Goal: Task Accomplishment & Management: Manage account settings

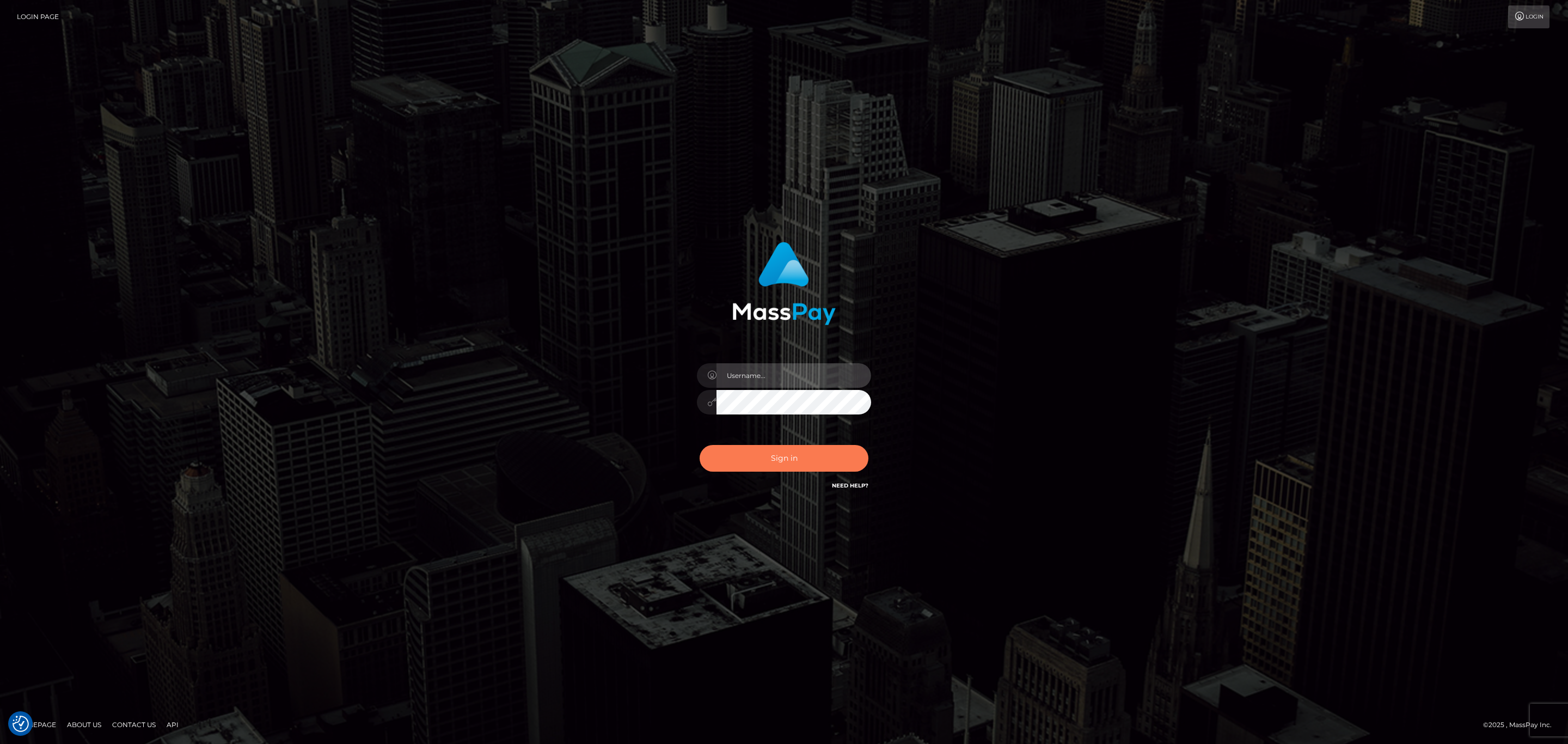
type input "[PERSON_NAME].megabonanza"
click at [809, 465] on button "Sign in" at bounding box center [784, 458] width 169 height 27
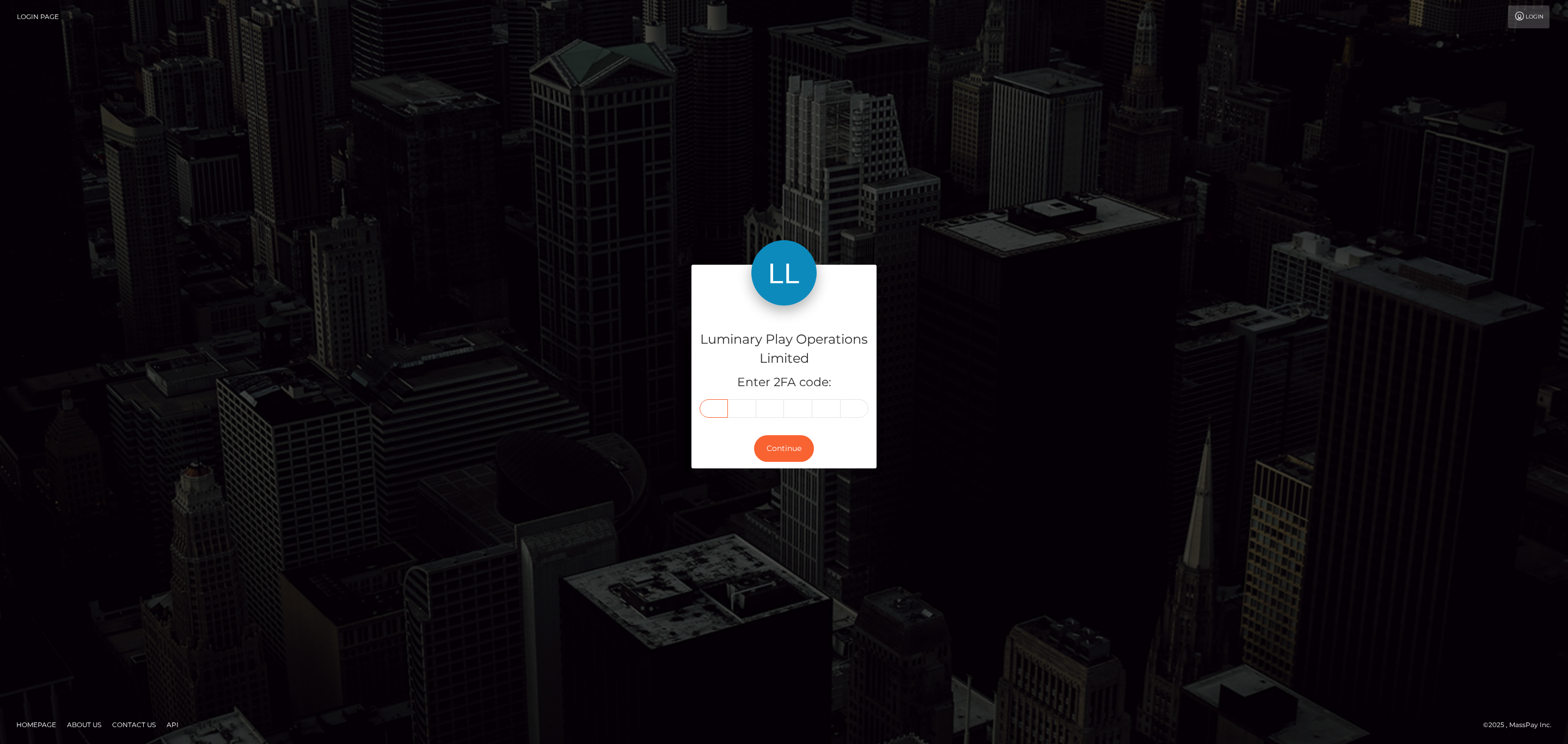
click at [710, 407] on input "text" at bounding box center [714, 408] width 28 height 18
paste input "2"
type input "2"
type input "1"
type input "0"
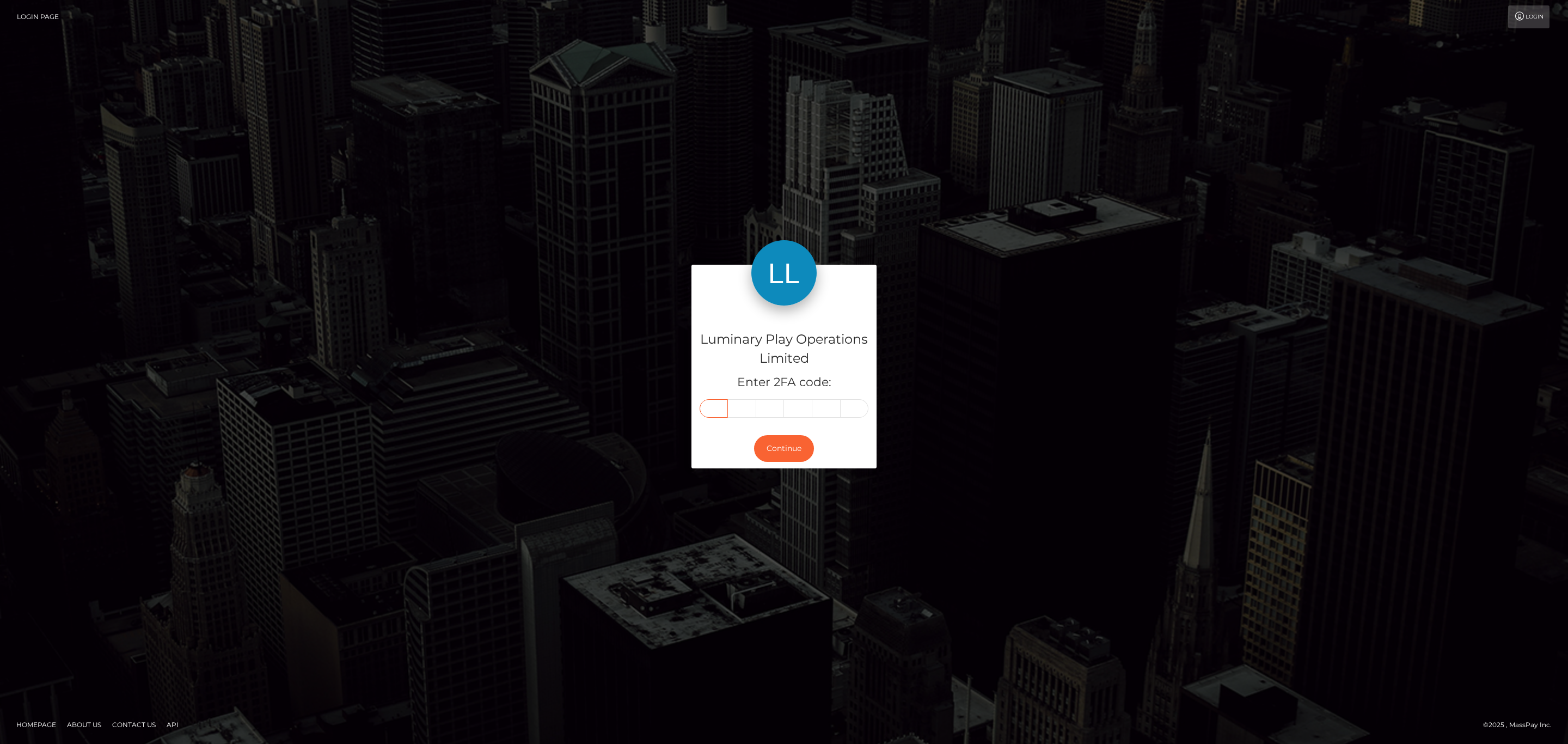
type input "8"
type input "6"
type input "4"
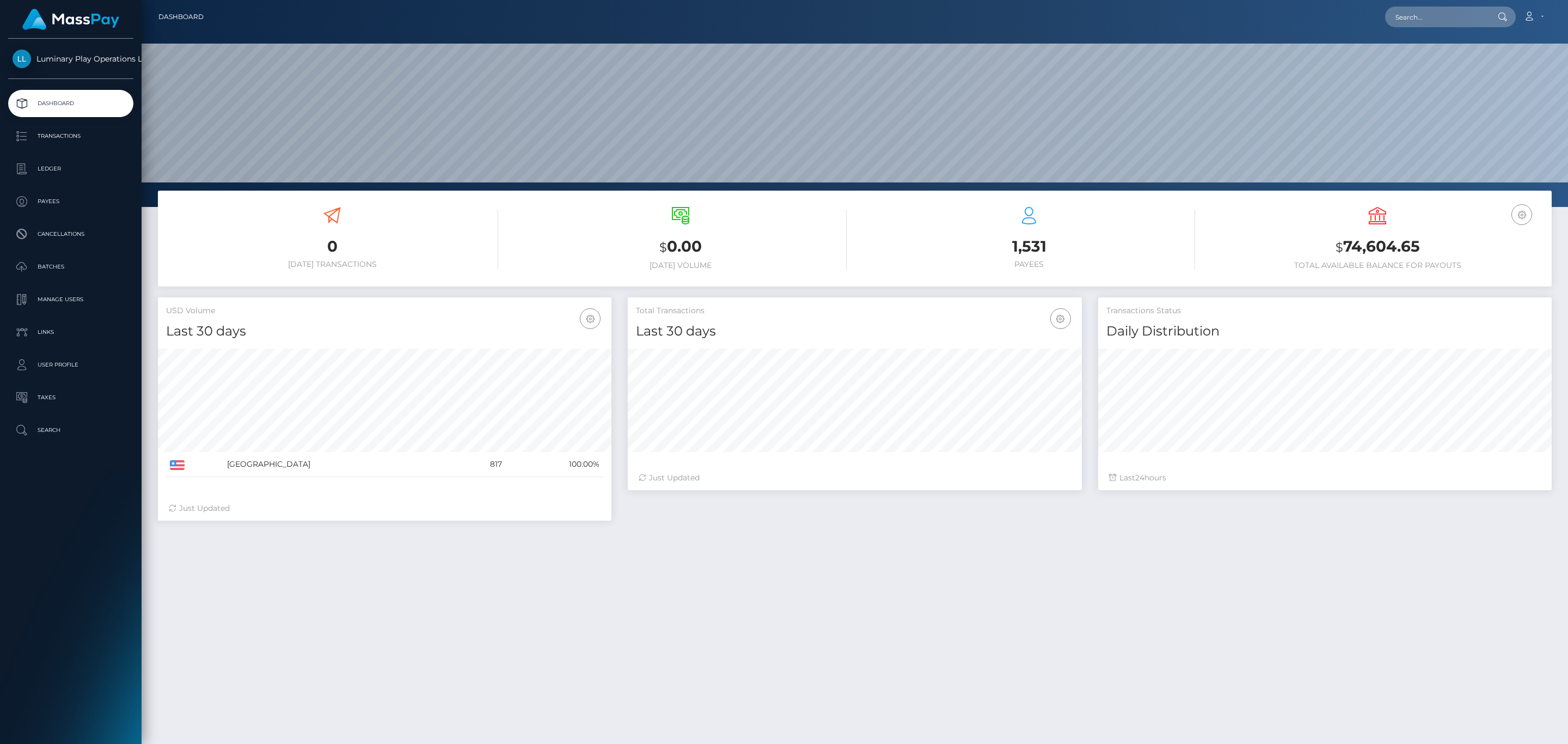
scroll to position [193, 453]
click at [1356, 257] on h3 "$ 74,604.65" at bounding box center [1377, 247] width 332 height 22
copy h3 "74,604.65"
click at [1527, 22] on link "Account" at bounding box center [1534, 17] width 32 height 23
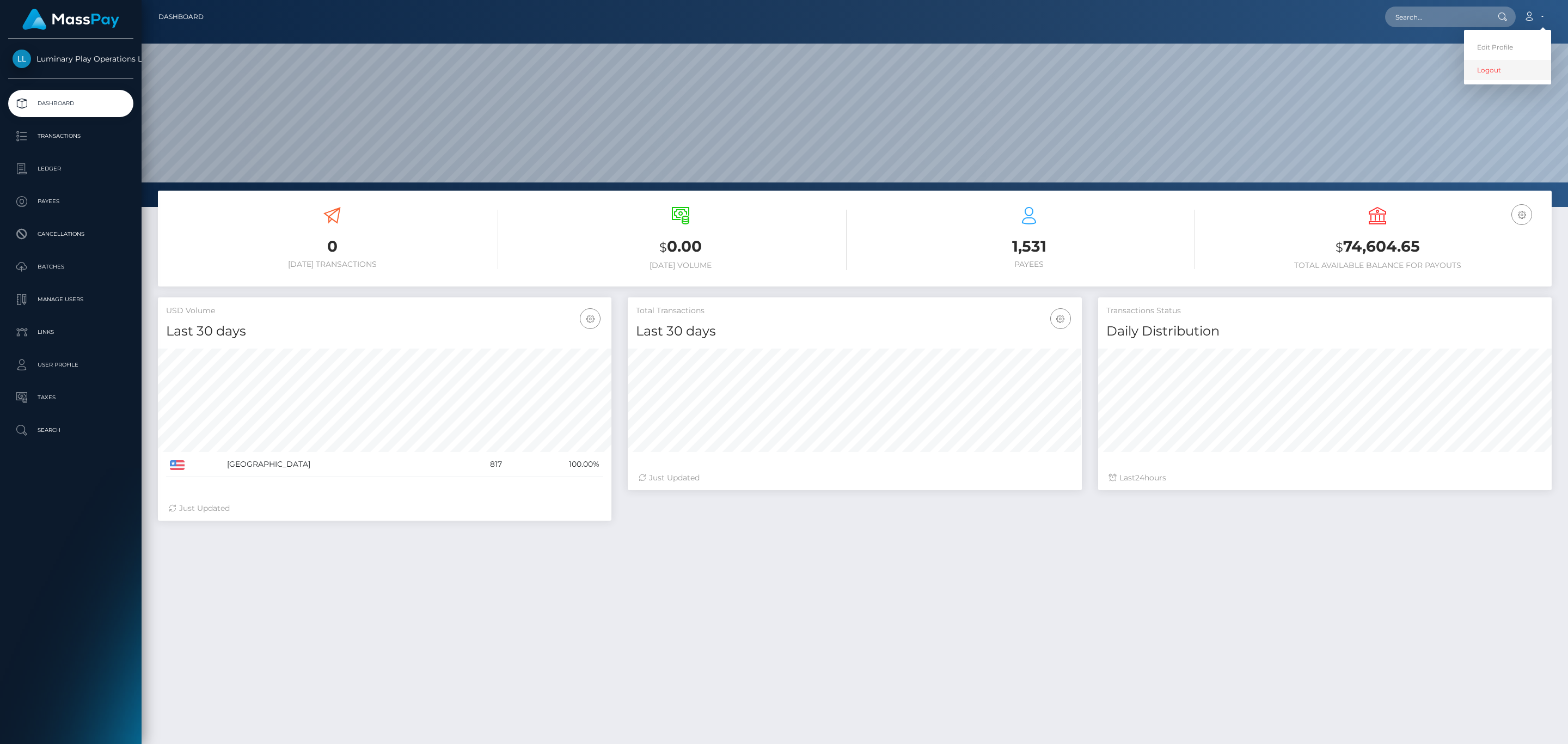
click at [1484, 74] on link "Logout" at bounding box center [1507, 70] width 87 height 20
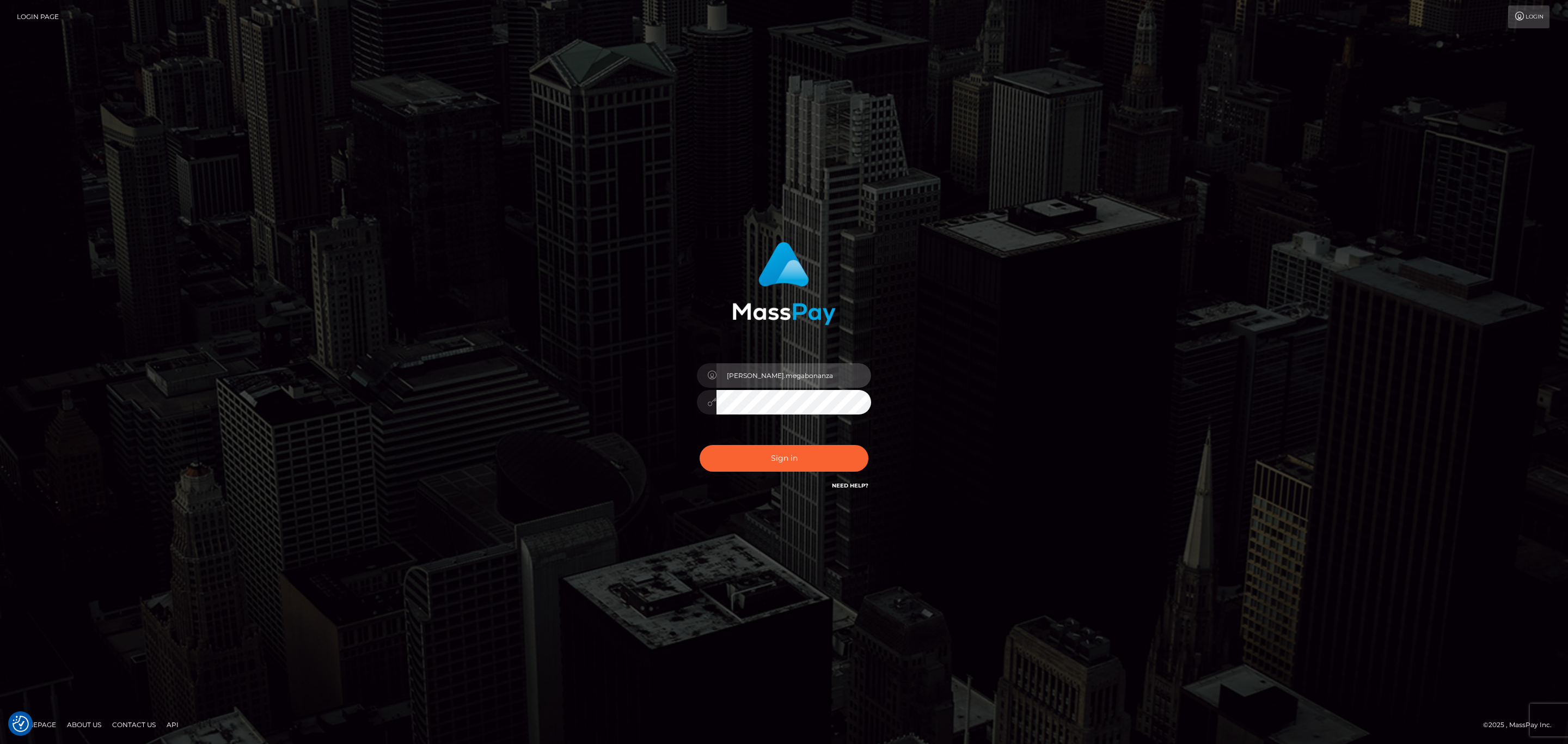
click at [788, 370] on input "sean.megabonanza" at bounding box center [794, 376] width 155 height 24
type input "Sean.silversocial1"
click at [797, 451] on button "Sign in" at bounding box center [784, 458] width 169 height 27
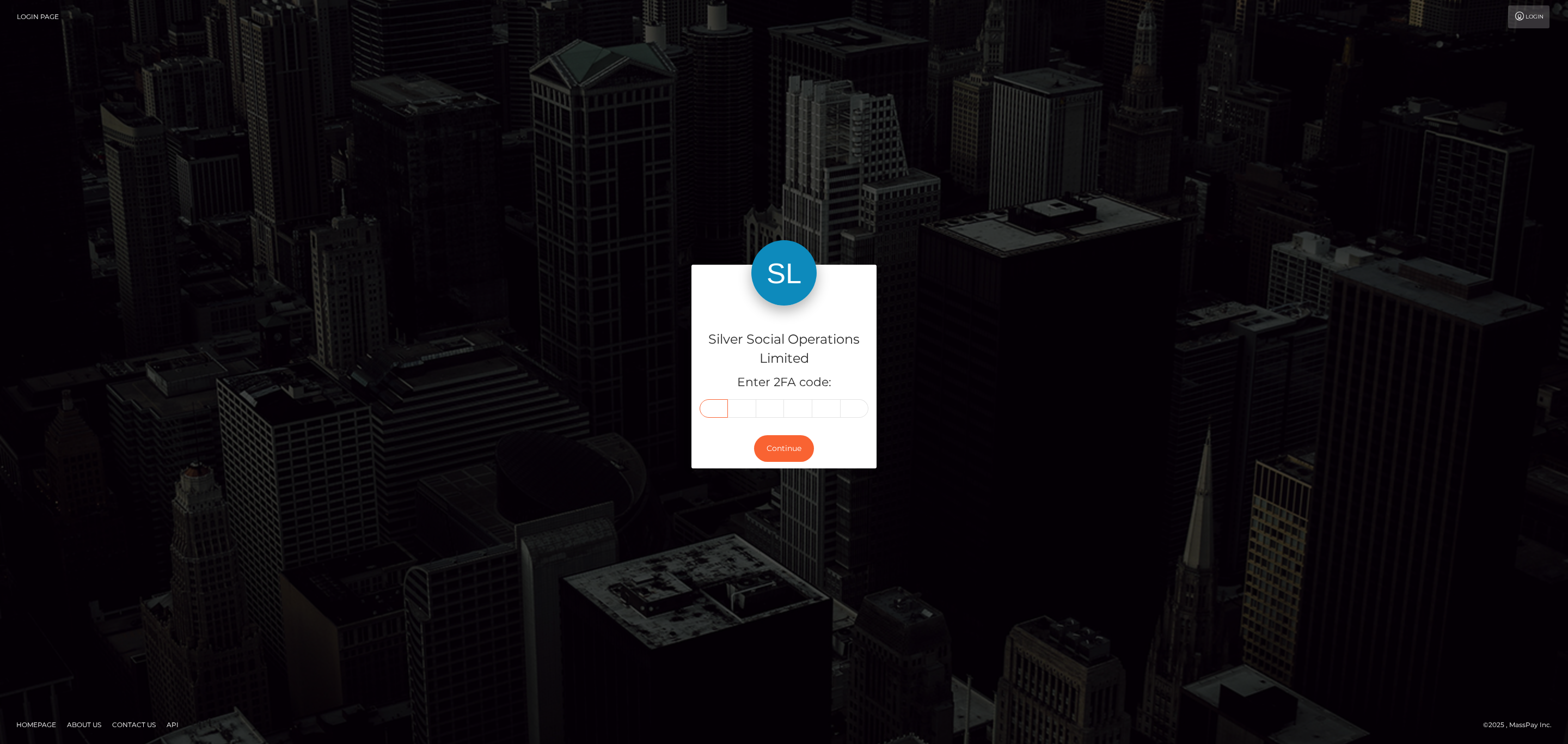
click at [717, 407] on input "text" at bounding box center [714, 408] width 28 height 18
paste input "2"
type input "2"
type input "9"
type input "1"
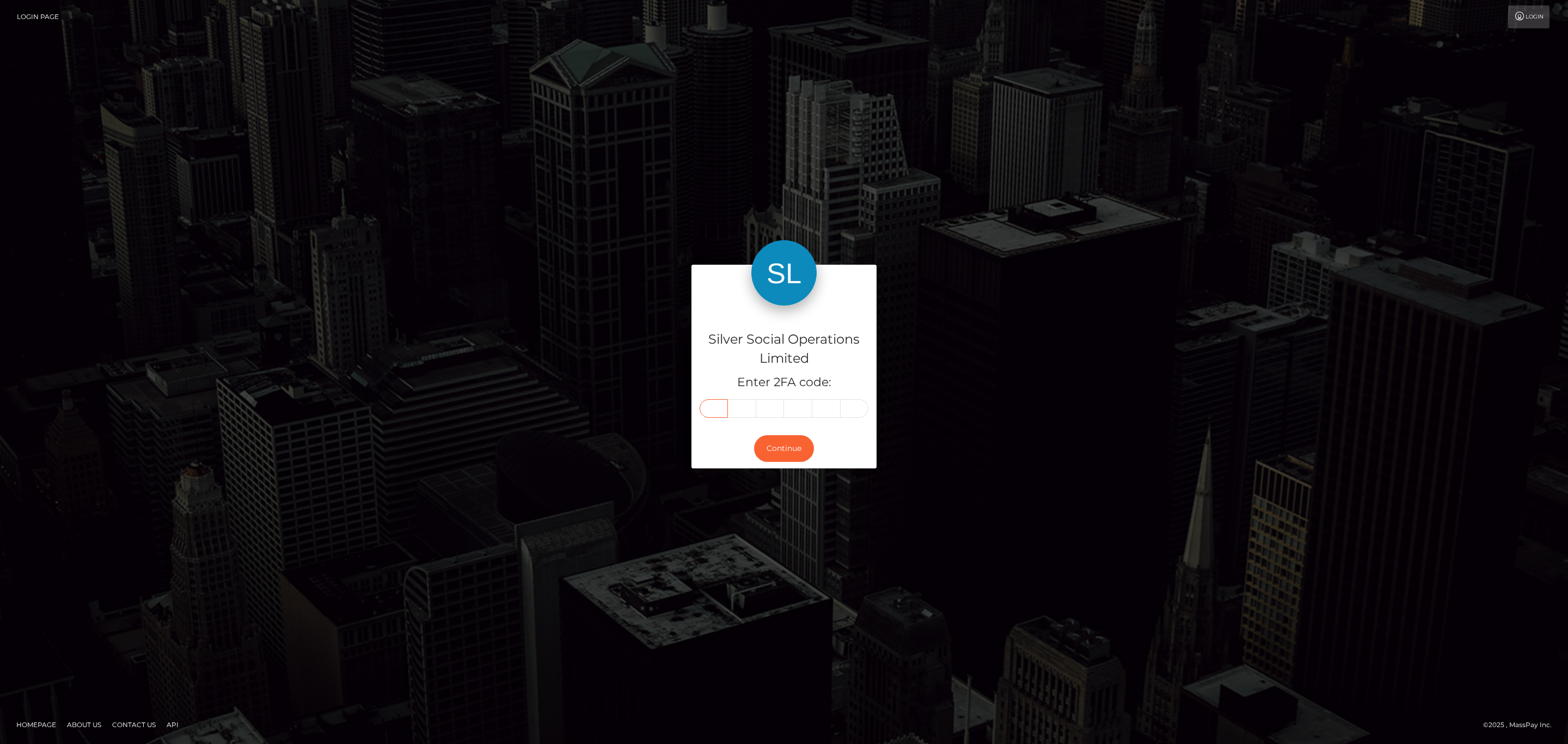
type input "5"
type input "2"
type input "6"
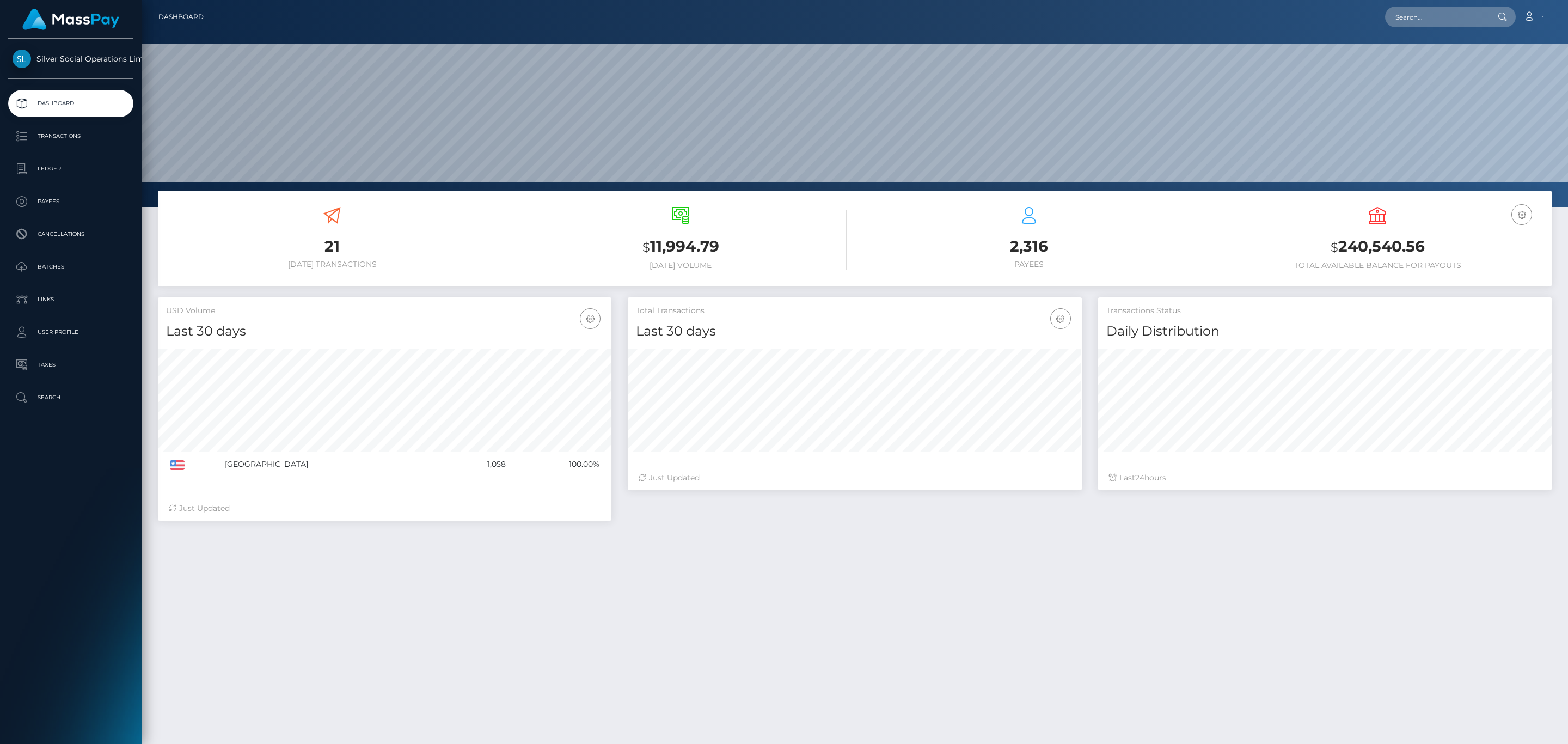
scroll to position [193, 453]
click at [1395, 237] on h3 "$ 240,540.56" at bounding box center [1377, 247] width 332 height 22
copy h3 "240,540.56"
click at [1534, 17] on icon at bounding box center [1529, 17] width 11 height 9
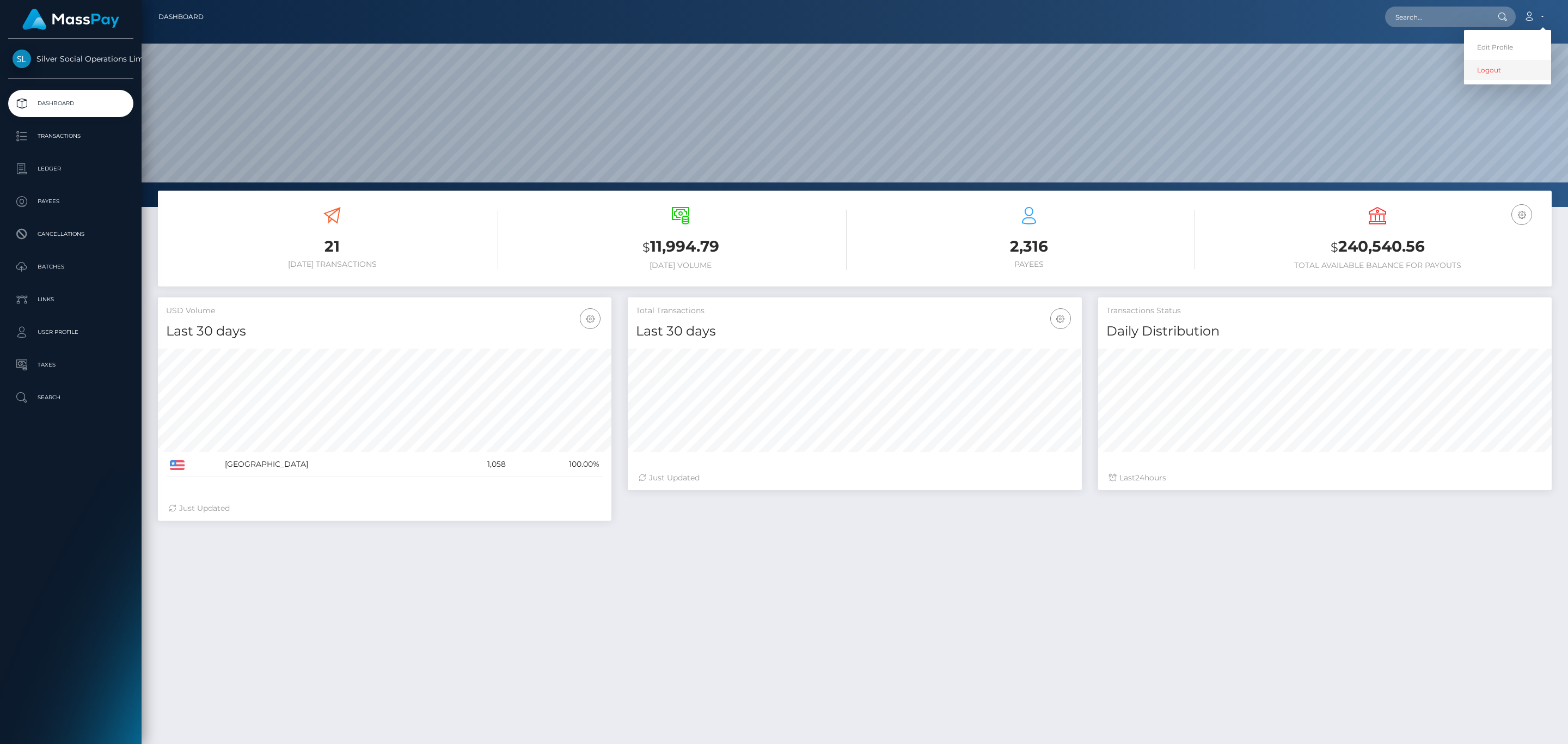
click at [1504, 75] on link "Logout" at bounding box center [1507, 70] width 87 height 20
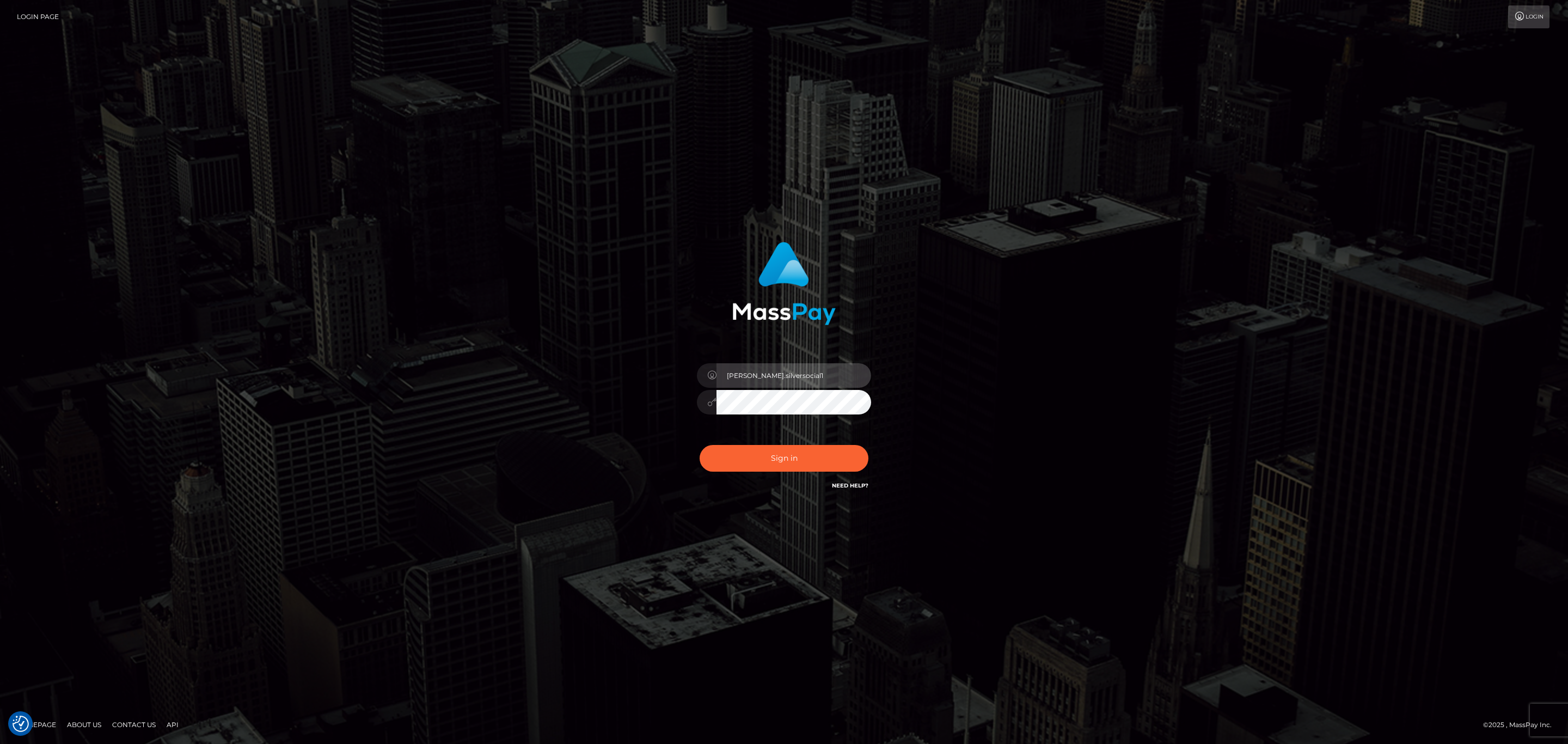
click at [781, 374] on input "[PERSON_NAME].silversocial1" at bounding box center [794, 376] width 155 height 24
type input "[PERSON_NAME].ace"
click at [793, 448] on button "Sign in" at bounding box center [784, 458] width 169 height 27
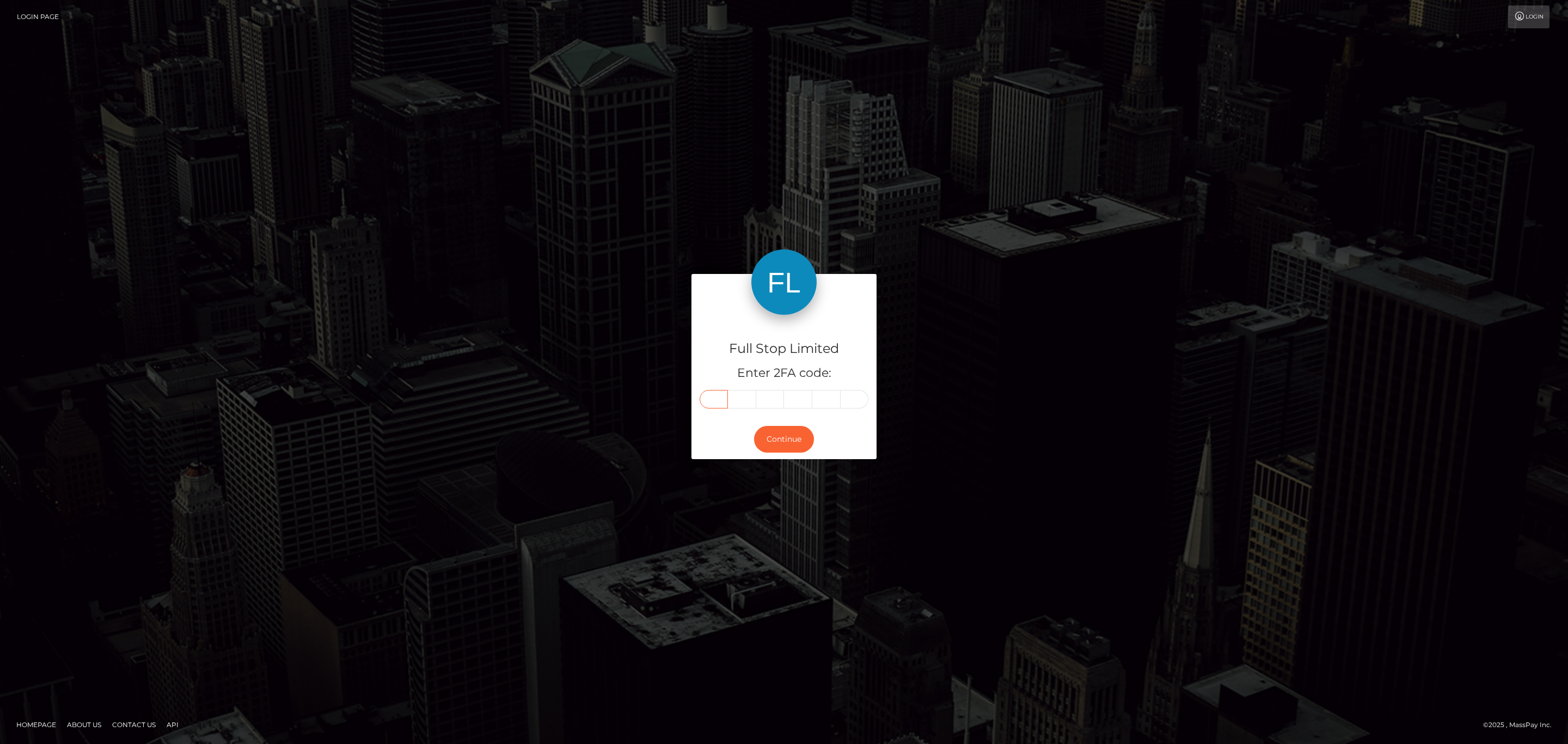
click at [722, 403] on input "text" at bounding box center [714, 399] width 28 height 18
paste input "1"
type input "1"
type input "6"
type input "0"
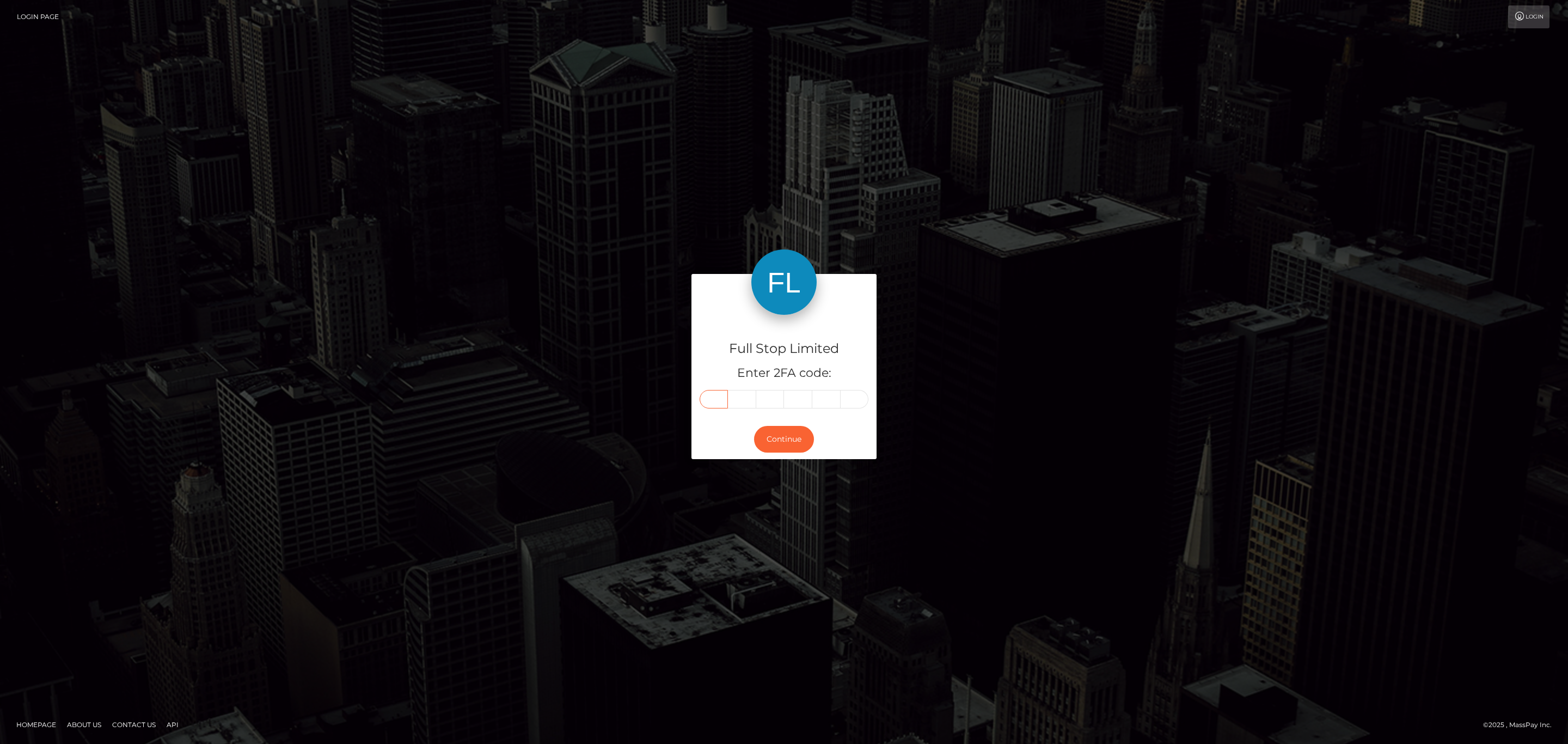
type input "1"
type input "8"
type input "6"
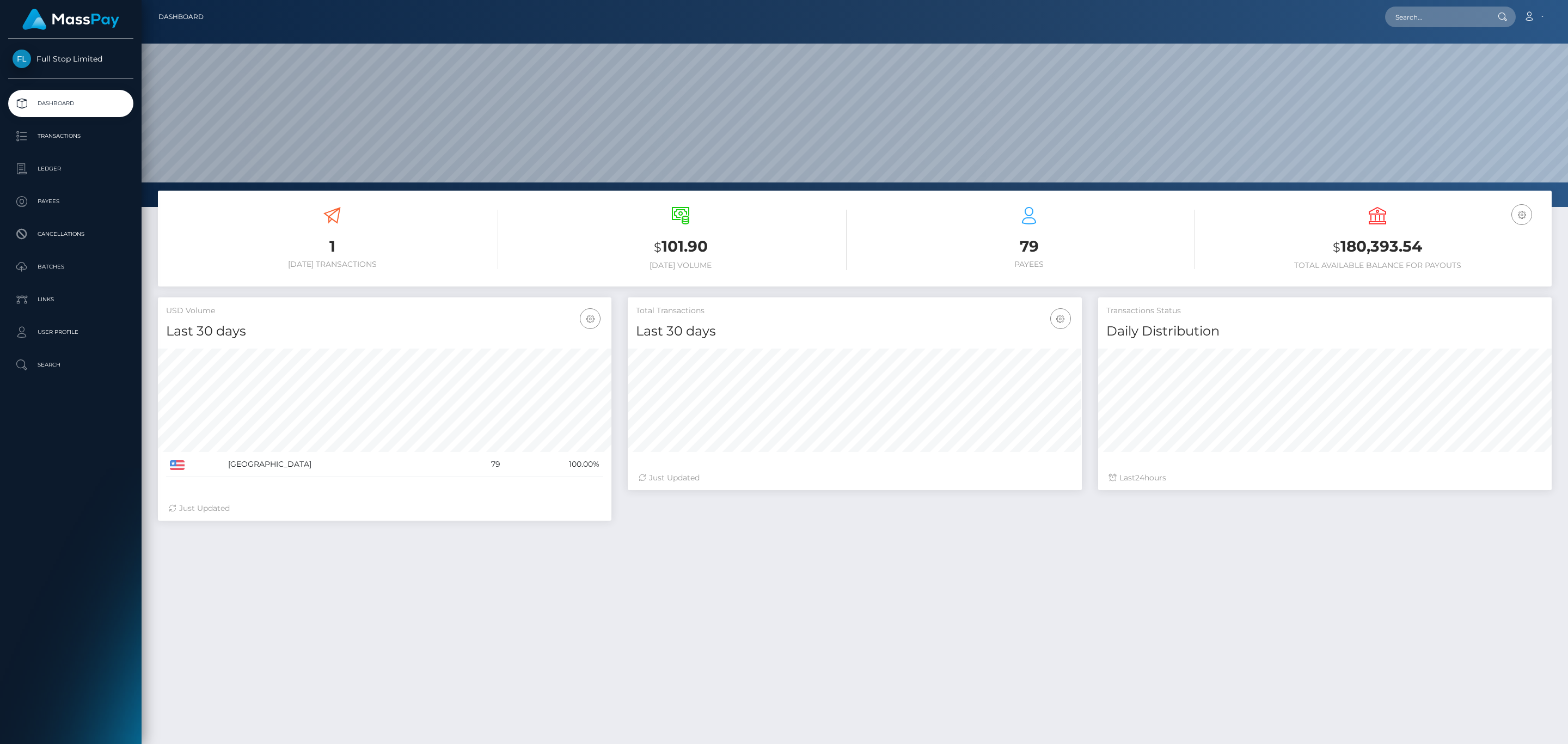
scroll to position [193, 453]
click at [1377, 255] on h3 "$ 180,393.54" at bounding box center [1377, 247] width 332 height 22
copy h3 "180,393.54"
